Goal: Task Accomplishment & Management: Use online tool/utility

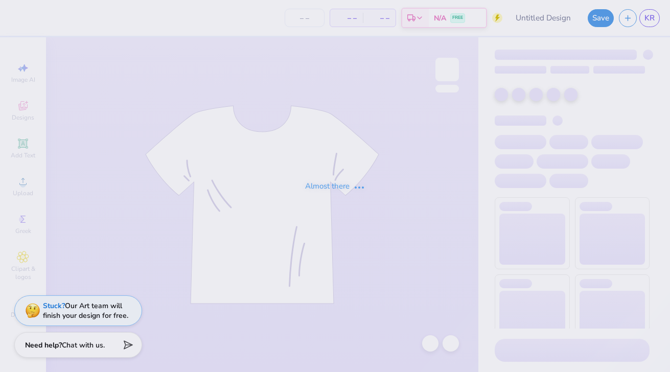
type input "[GEOGRAPHIC_DATA][US_STATE] : [PERSON_NAME]"
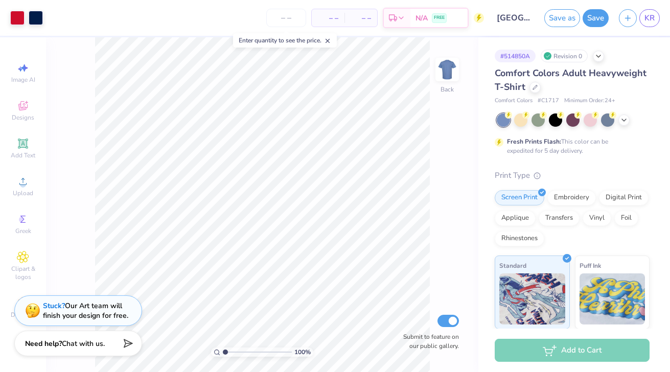
click at [99, 344] on span "Chat with us." at bounding box center [83, 344] width 43 height 10
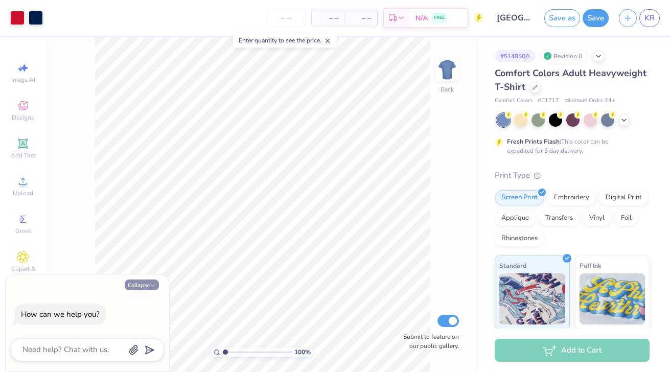
click at [151, 283] on icon "button" at bounding box center [153, 286] width 6 height 6
type textarea "x"
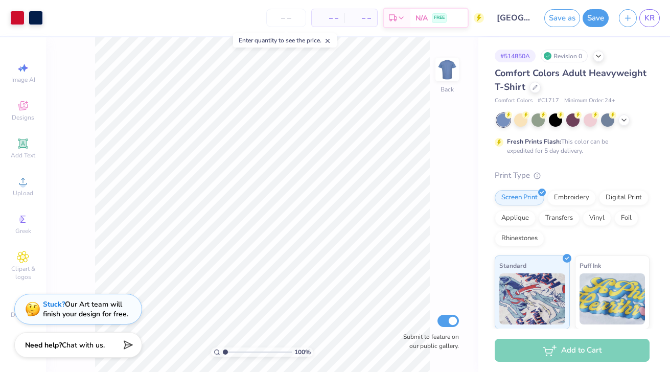
click at [107, 305] on div "Stuck? Our Art team will finish your design for free." at bounding box center [85, 309] width 85 height 19
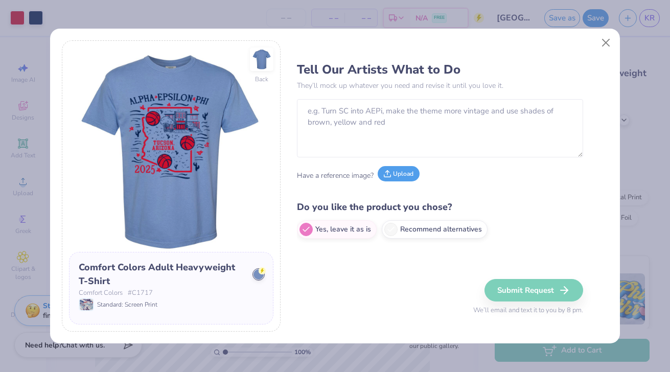
click at [402, 171] on button "Upload" at bounding box center [399, 173] width 42 height 15
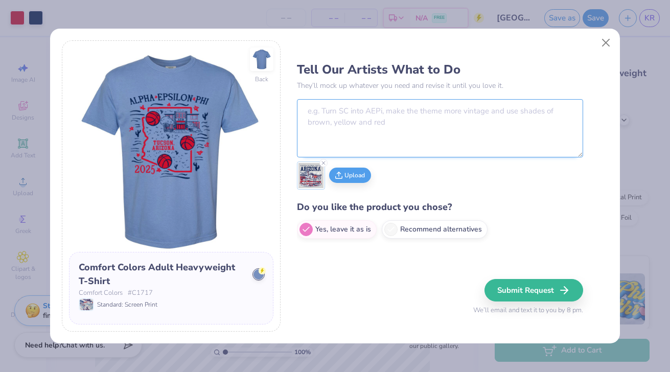
click at [388, 134] on textarea at bounding box center [440, 128] width 286 height 58
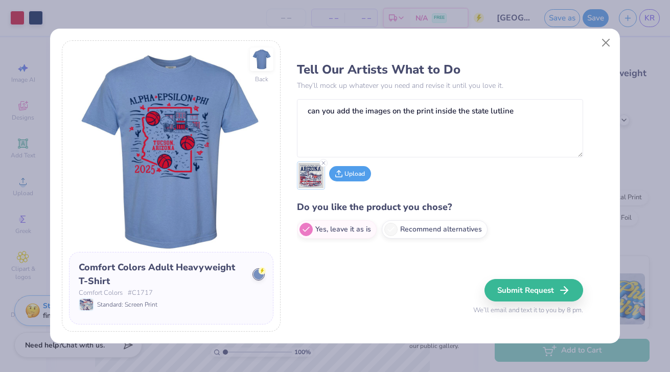
click at [347, 179] on button "Upload" at bounding box center [350, 173] width 42 height 15
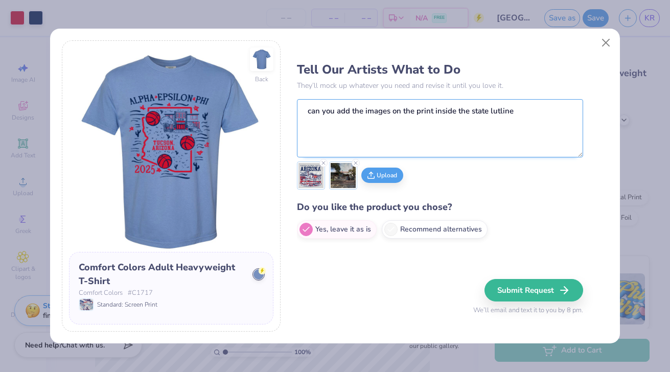
click at [465, 123] on textarea "can you add the images on the print inside the state lutline" at bounding box center [440, 128] width 286 height 58
click at [496, 112] on textarea "can you add the images on the print inside the state lutline" at bounding box center [440, 128] width 286 height 58
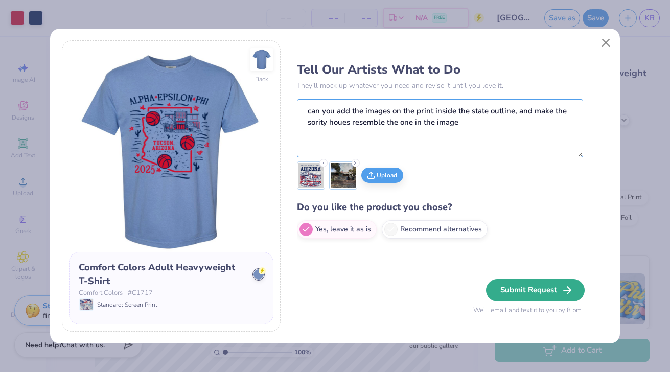
type textarea "can you add the images on the print inside the state outline, and make the sori…"
click at [546, 292] on button "Submit Request" at bounding box center [535, 290] width 99 height 22
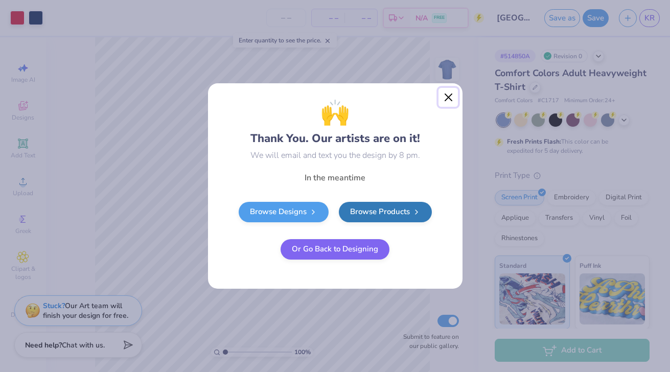
click at [454, 93] on button "Close" at bounding box center [448, 97] width 19 height 19
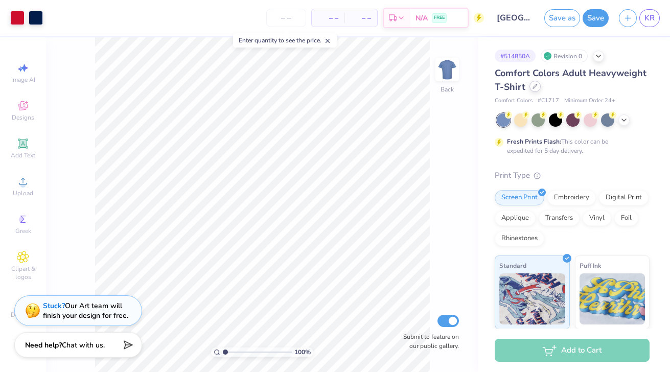
click at [531, 88] on div at bounding box center [535, 86] width 11 height 11
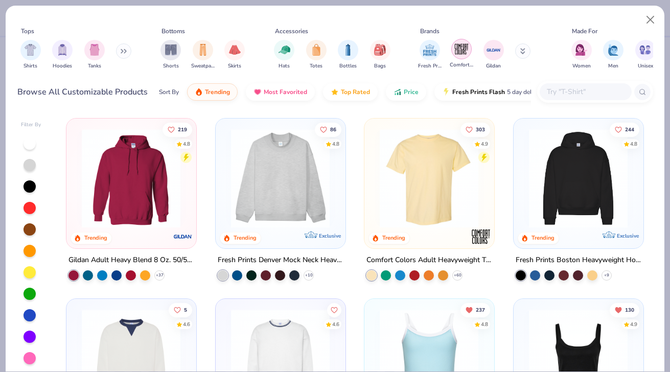
click at [455, 53] on img "filter for Comfort Colors" at bounding box center [461, 48] width 15 height 15
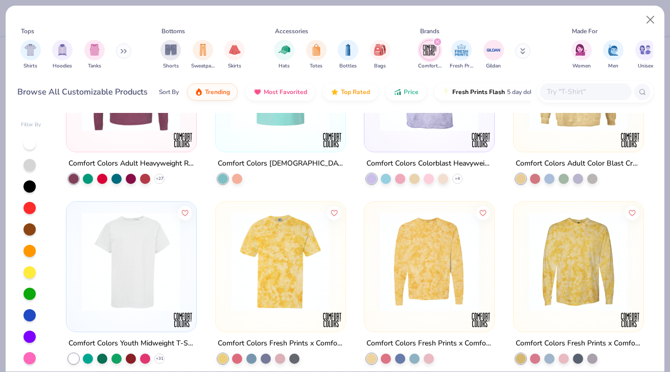
scroll to position [636, 0]
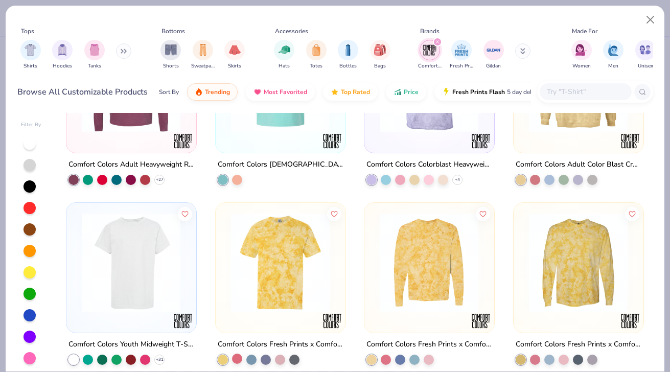
click at [237, 357] on div at bounding box center [237, 358] width 10 height 10
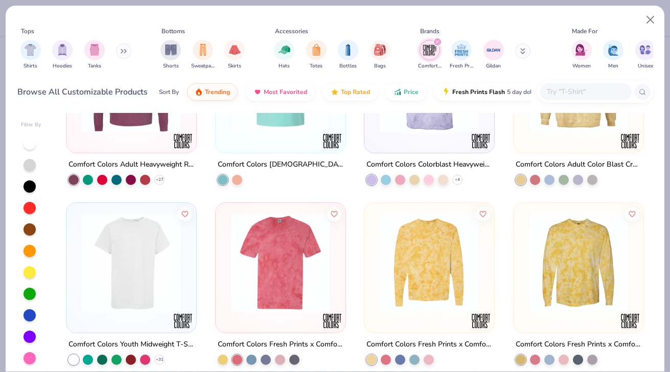
scroll to position [643, 0]
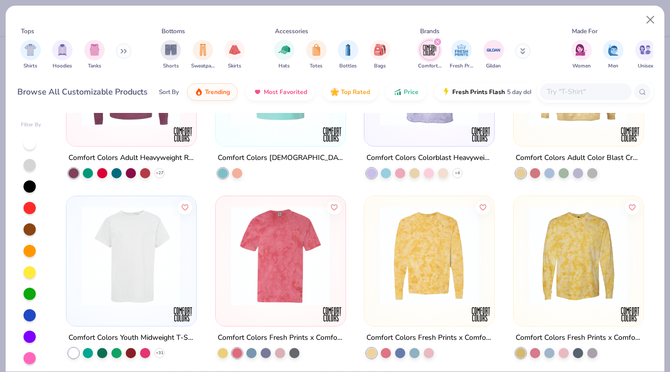
click at [291, 285] on img at bounding box center [280, 256] width 109 height 99
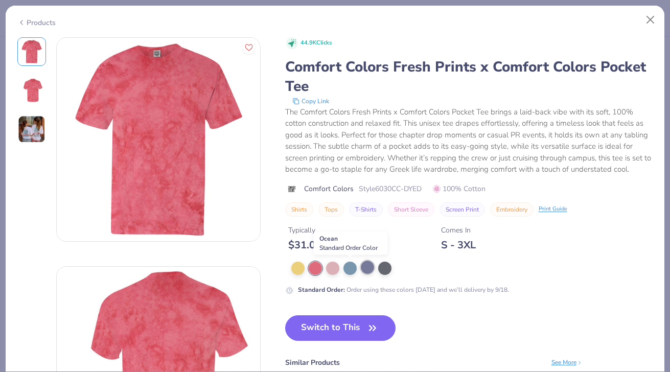
click at [363, 268] on div at bounding box center [367, 267] width 13 height 13
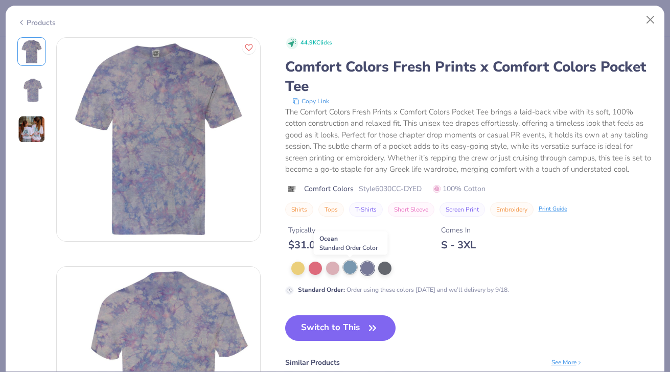
click at [348, 265] on div at bounding box center [350, 267] width 13 height 13
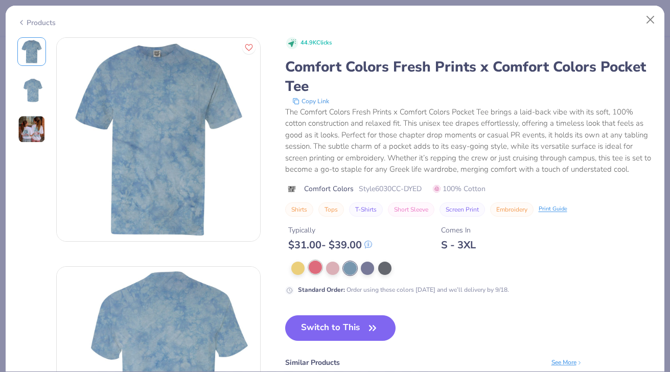
click at [311, 262] on div at bounding box center [315, 267] width 13 height 13
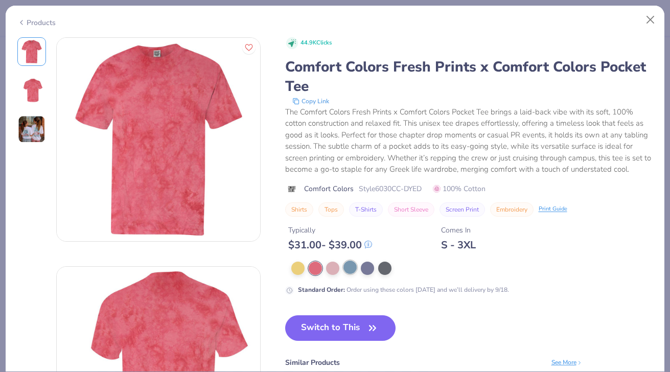
click at [349, 267] on div at bounding box center [350, 267] width 13 height 13
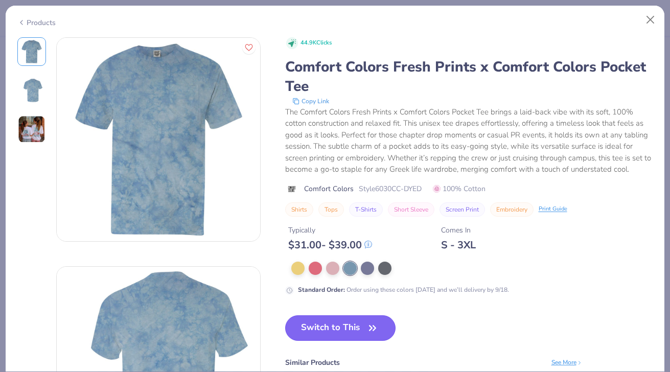
click at [325, 332] on button "Switch to This" at bounding box center [340, 328] width 111 height 26
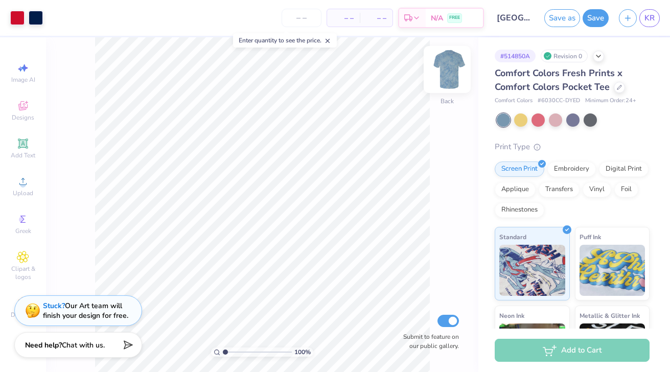
click at [439, 73] on img at bounding box center [447, 69] width 41 height 41
click at [443, 72] on img at bounding box center [447, 69] width 41 height 41
click at [606, 20] on button "Save" at bounding box center [596, 17] width 26 height 18
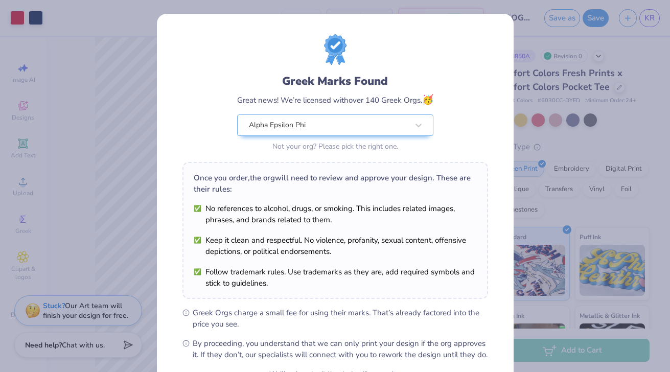
scroll to position [106, 0]
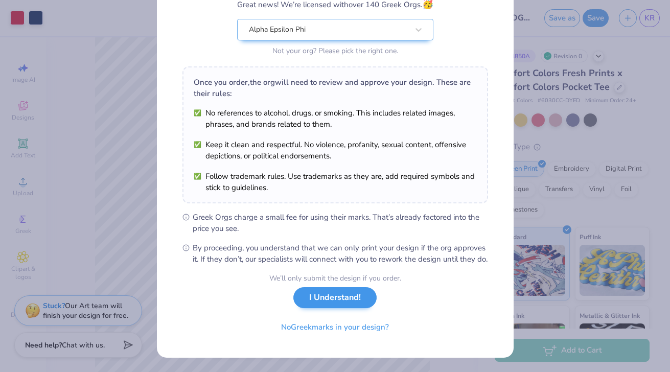
click at [354, 304] on button "I Understand!" at bounding box center [334, 297] width 83 height 21
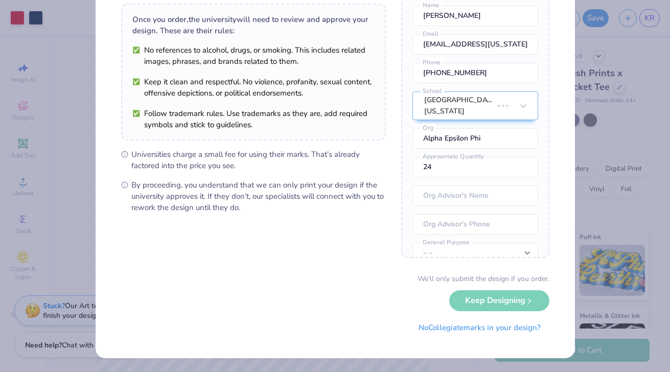
click at [354, 304] on form "University Trademarks Found Great news! We’re licensed with over 250 schools. 🥳…" at bounding box center [335, 150] width 428 height 376
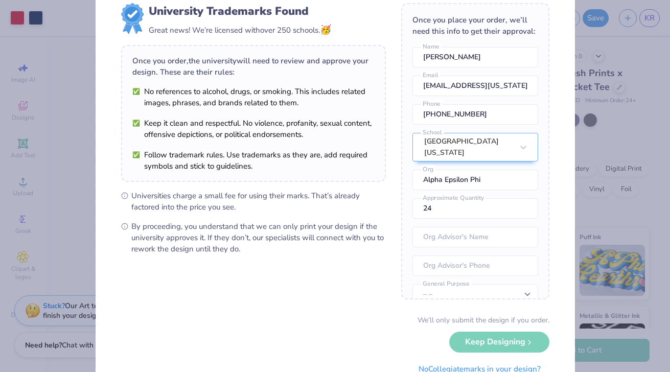
scroll to position [0, 0]
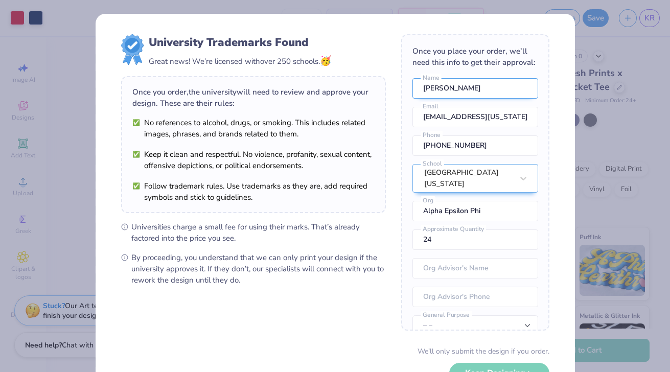
click at [480, 85] on input "[PERSON_NAME]" at bounding box center [476, 88] width 126 height 20
type input "[PERSON_NAME]"
click at [458, 145] on input "[PHONE_NUMBER]" at bounding box center [476, 145] width 126 height 20
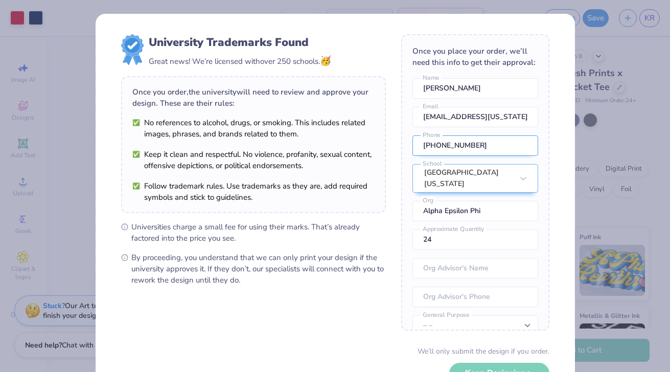
click at [458, 145] on input "[PHONE_NUMBER]" at bounding box center [476, 145] width 126 height 20
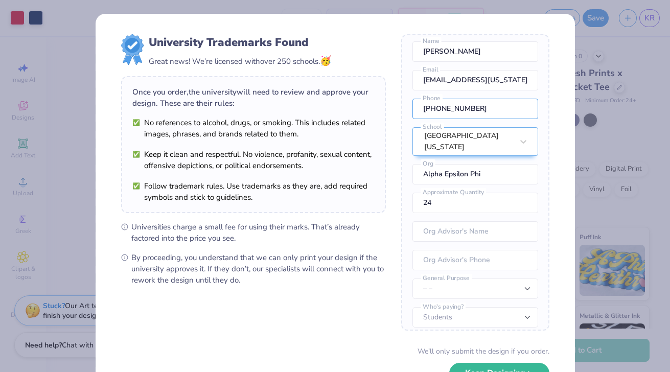
scroll to position [9, 0]
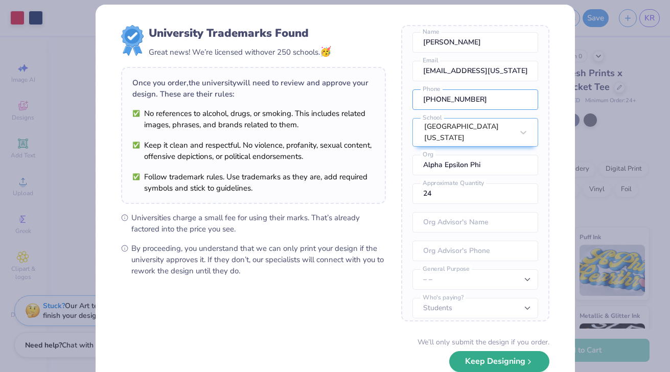
type input "[PHONE_NUMBER]"
click at [507, 359] on button "Keep Designing" at bounding box center [499, 361] width 100 height 21
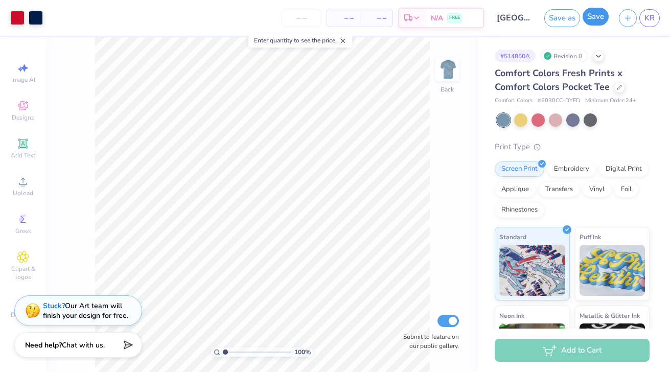
click at [599, 20] on button "Save" at bounding box center [596, 17] width 26 height 18
click at [658, 18] on link "KR" at bounding box center [650, 18] width 20 height 18
